Goal: Information Seeking & Learning: Learn about a topic

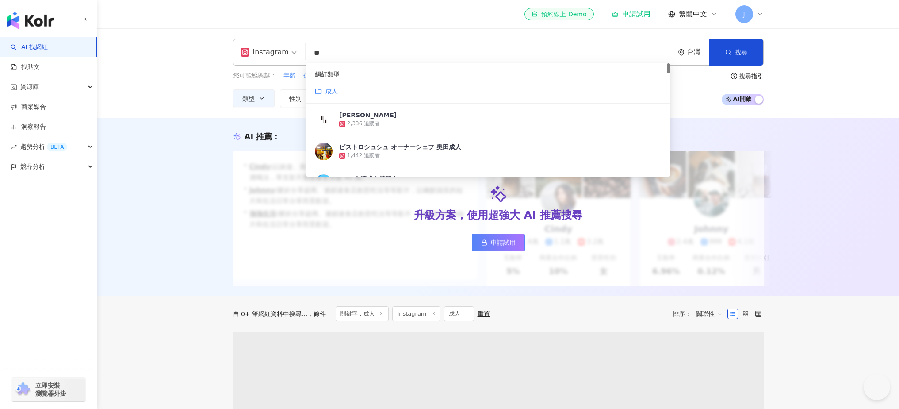
click at [349, 53] on input "**" at bounding box center [489, 53] width 361 height 17
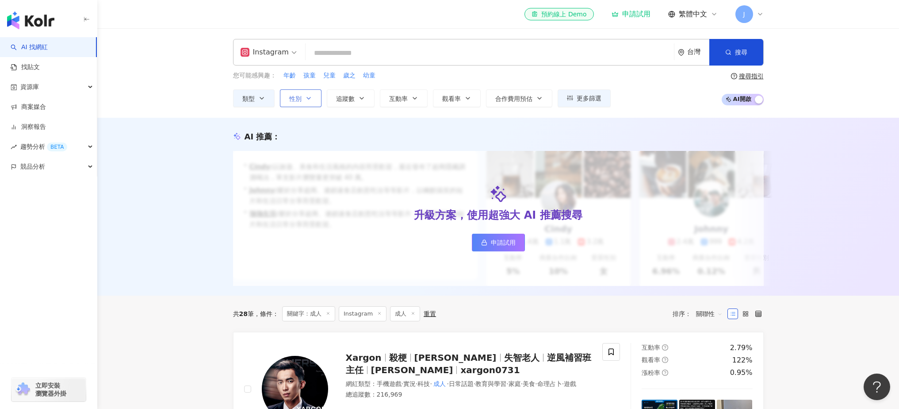
click at [298, 100] on span "性別" at bounding box center [295, 98] width 12 height 7
click at [312, 168] on label "男" at bounding box center [302, 170] width 27 height 10
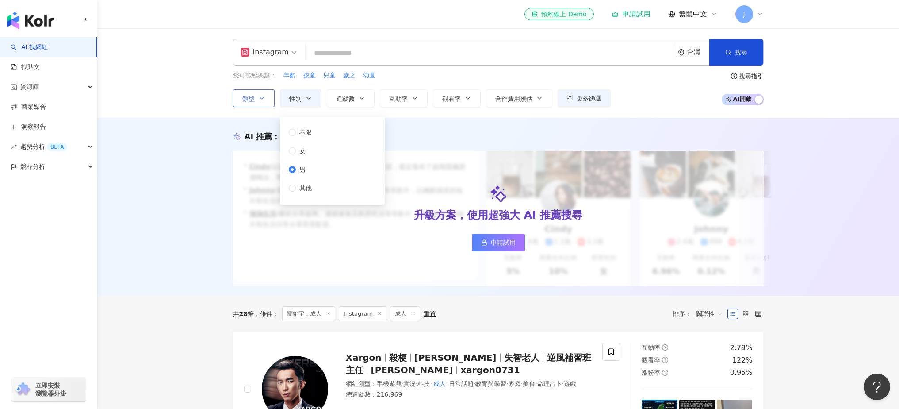
click at [250, 101] on span "類型" at bounding box center [248, 98] width 12 height 7
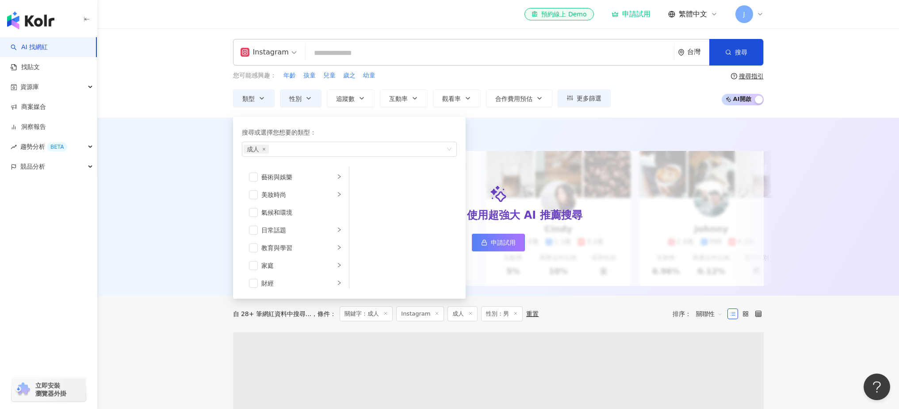
click at [427, 73] on div "您可能感興趣： 年齡 孩童 兒童 歲之 幼童" at bounding box center [422, 76] width 378 height 10
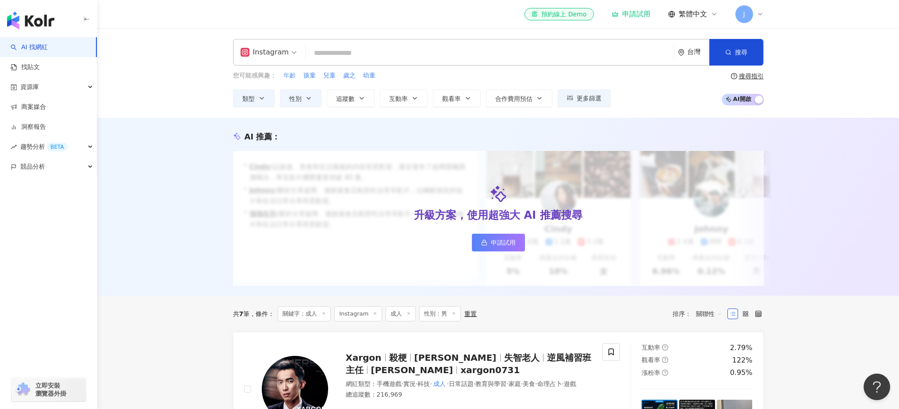
click at [291, 77] on span "年齡" at bounding box center [290, 75] width 12 height 9
type input "**"
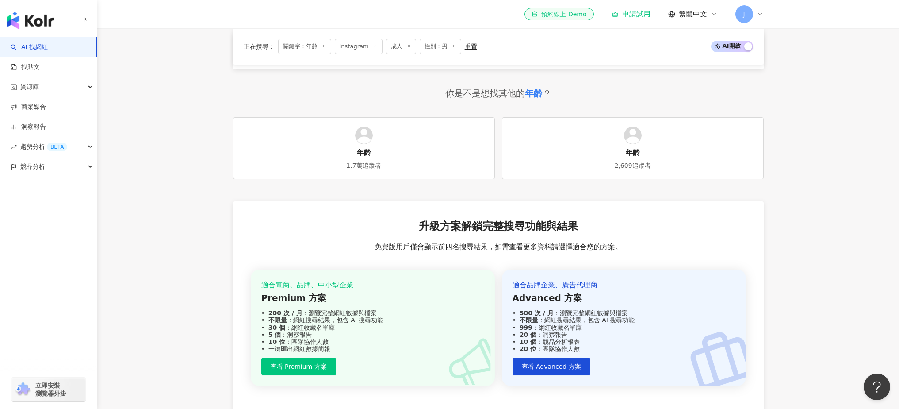
scroll to position [1103, 0]
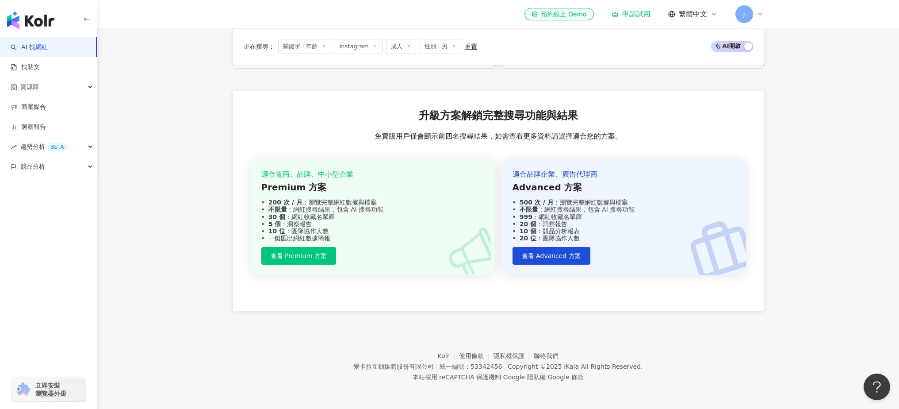
drag, startPoint x: 519, startPoint y: 204, endPoint x: 568, endPoint y: 234, distance: 57.4
click at [568, 234] on div "適合品牌企業、廣告代理商 Advanced 方案 500 次 / 月 ：瀏覽完整網紅數據與檔案 不限量 ：網紅搜尋結果，包含 AI 搜尋功能 999 ：網紅收…" at bounding box center [624, 205] width 223 height 72
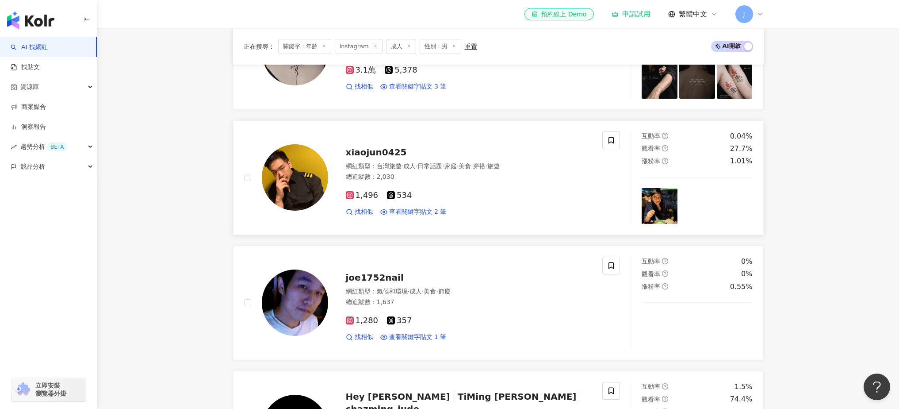
scroll to position [0, 0]
